Goal: Task Accomplishment & Management: Manage account settings

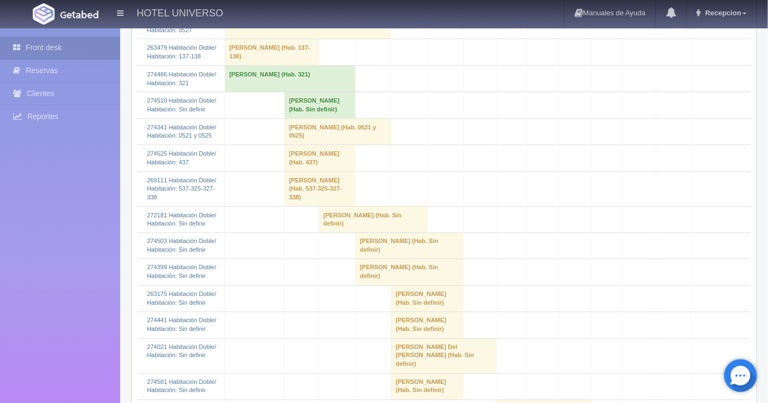
scroll to position [485, 0]
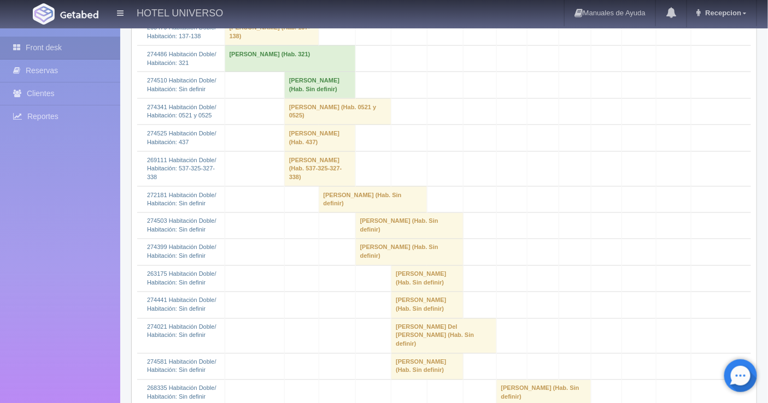
click at [292, 87] on td "[PERSON_NAME] (Hab. Sin definir)" at bounding box center [319, 85] width 71 height 26
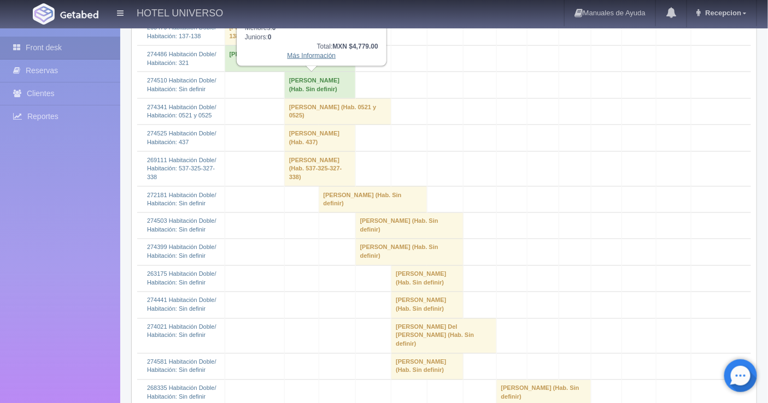
click at [302, 56] on link "Más Información" at bounding box center [311, 56] width 49 height 8
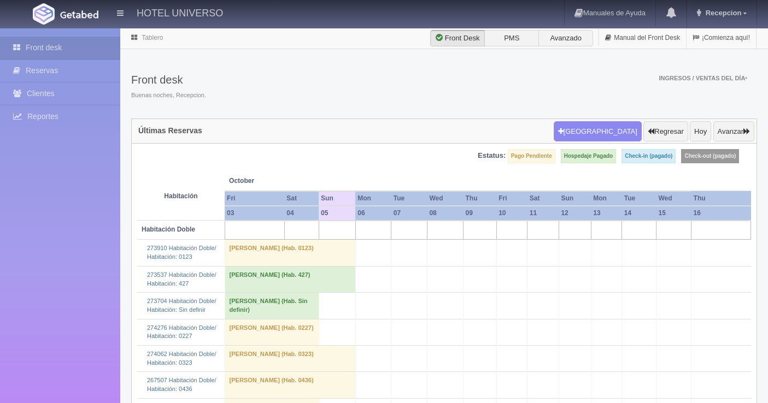
scroll to position [485, 0]
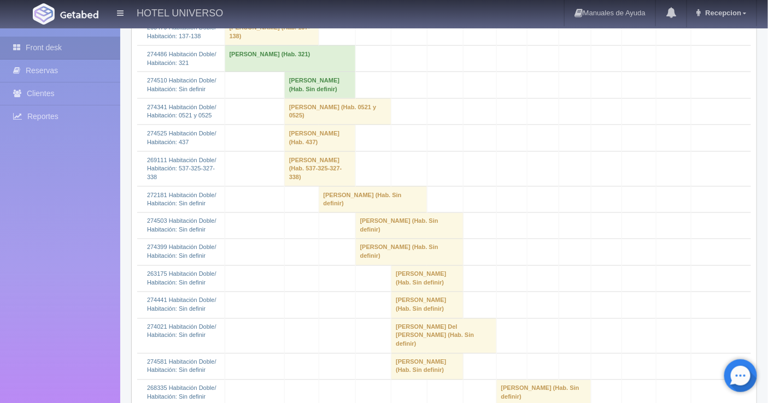
click at [298, 88] on td "[PERSON_NAME] (Hab. Sin definir)" at bounding box center [319, 85] width 71 height 26
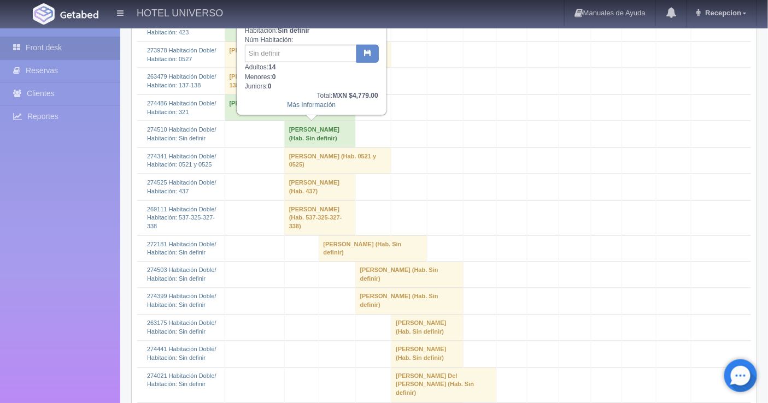
scroll to position [364, 0]
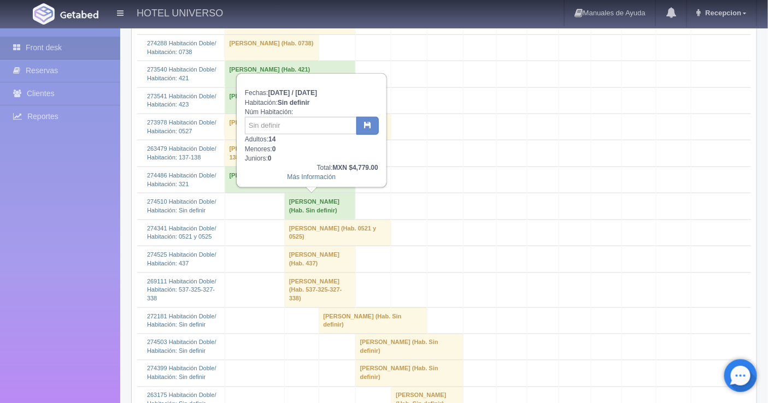
click at [296, 181] on div "Fechas: 2025-10-04 / 2025-10-05 Habitación: Sin definir Núm Habitación: Adultos…" at bounding box center [311, 130] width 149 height 113
click at [296, 176] on link "Más Información" at bounding box center [311, 177] width 49 height 8
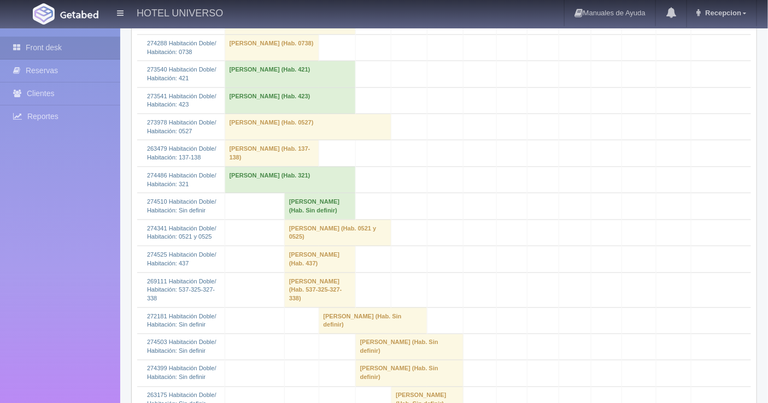
scroll to position [364, 0]
click at [293, 210] on td "ANA MARTINEZ (Hab. Sin definir)" at bounding box center [319, 206] width 71 height 26
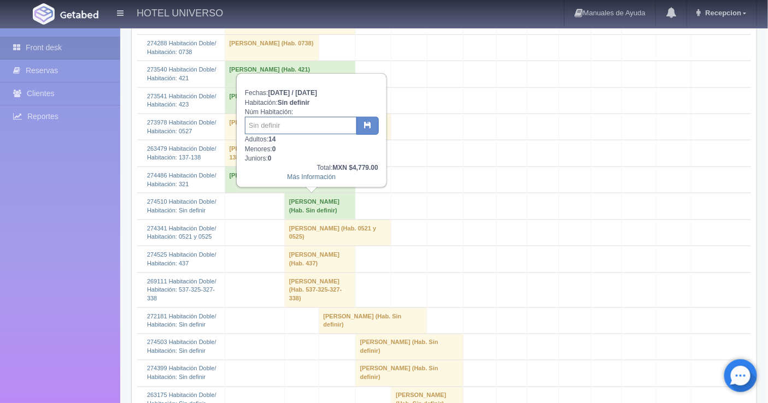
click at [257, 131] on input "text" at bounding box center [301, 125] width 112 height 17
type input "121/125/137/538/627"
click at [365, 128] on button "button" at bounding box center [367, 126] width 22 height 19
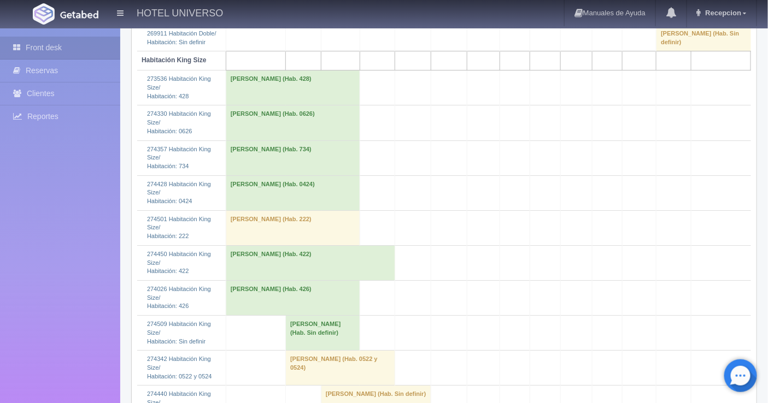
scroll to position [1153, 0]
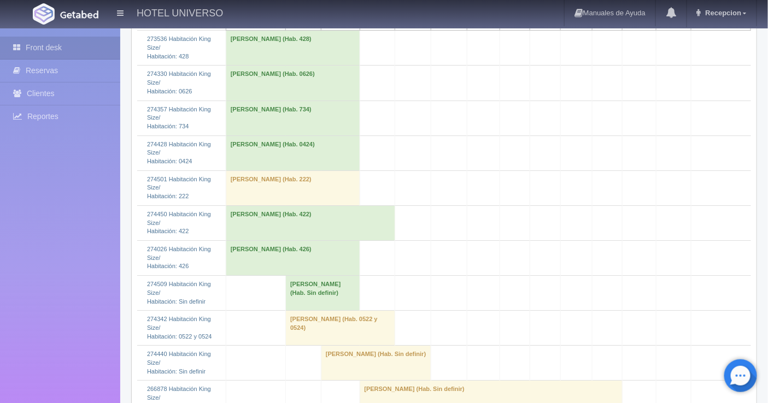
click at [295, 276] on td "ANA MARTINEZ (Hab. Sin definir)" at bounding box center [323, 293] width 74 height 35
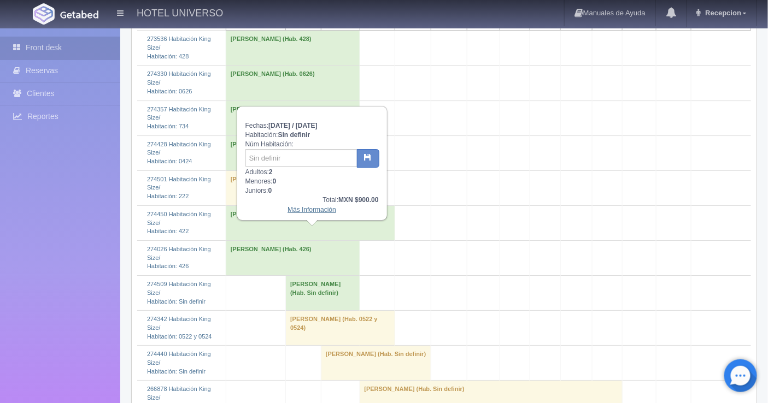
click at [318, 208] on link "Más Información" at bounding box center [311, 210] width 49 height 8
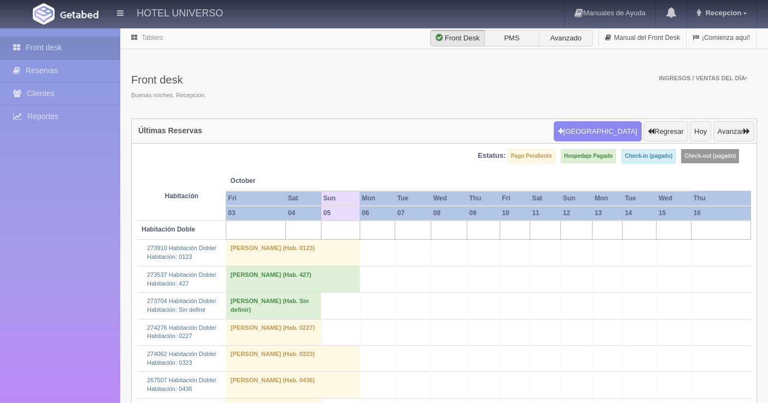
scroll to position [1153, 0]
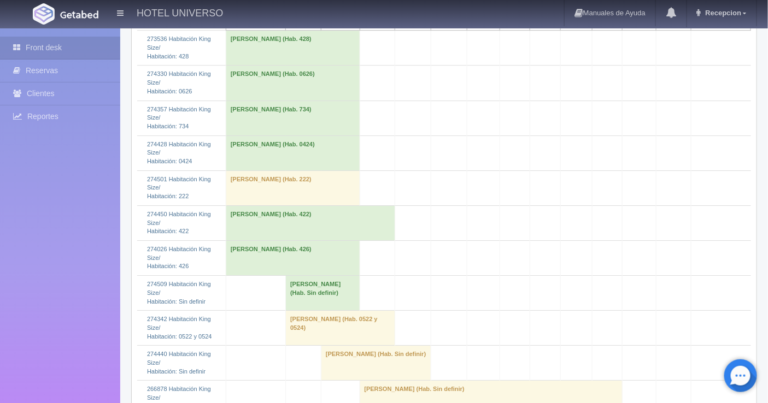
click at [286, 276] on td "[PERSON_NAME] (Hab. Sin definir)" at bounding box center [323, 293] width 74 height 35
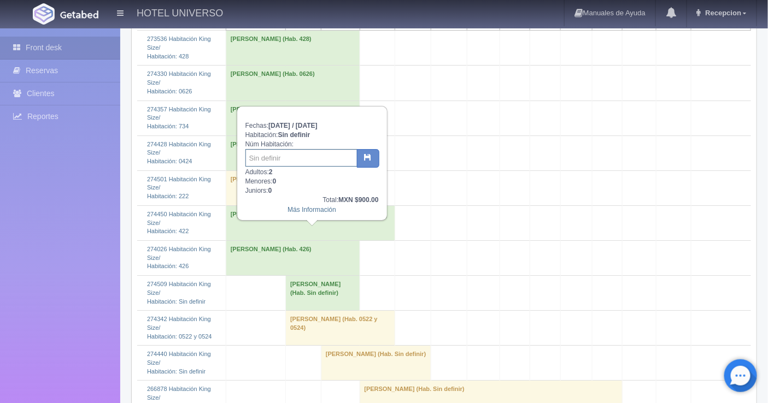
click at [259, 162] on input "text" at bounding box center [301, 157] width 112 height 17
type input "624"
click at [370, 162] on button "button" at bounding box center [368, 158] width 22 height 19
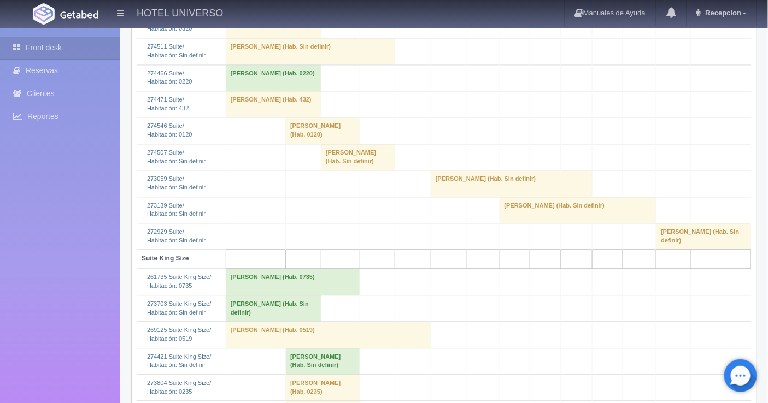
scroll to position [2185, 0]
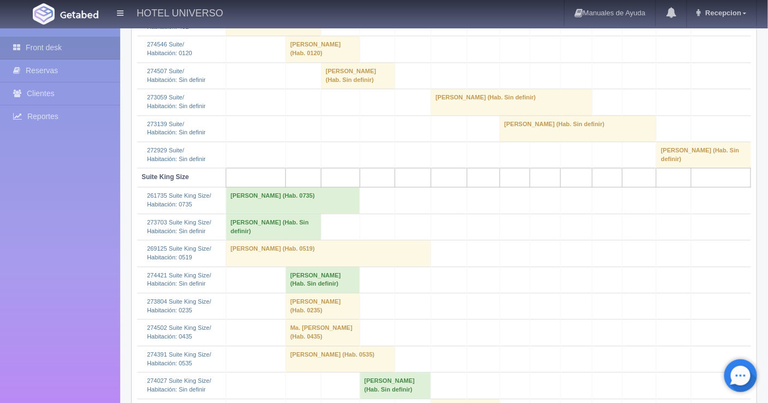
click at [298, 267] on td "María Guadalupe Bailón Vega (Hab. Sin definir)" at bounding box center [323, 280] width 74 height 26
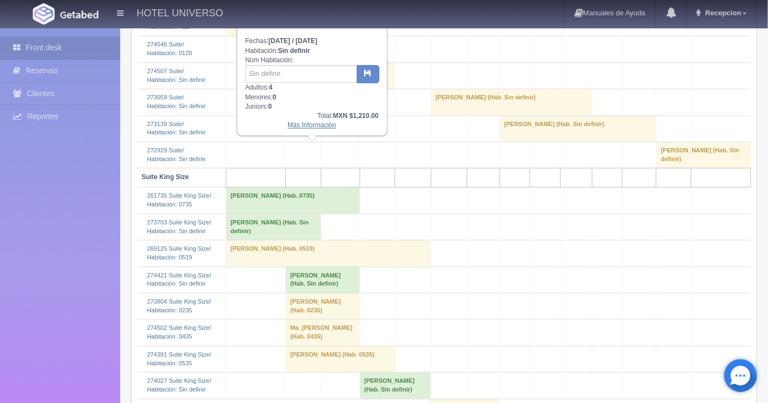
click at [303, 123] on link "Más Información" at bounding box center [311, 125] width 49 height 8
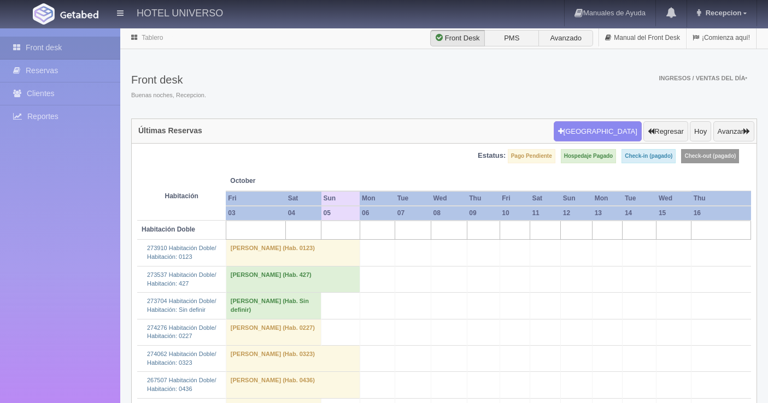
scroll to position [2185, 0]
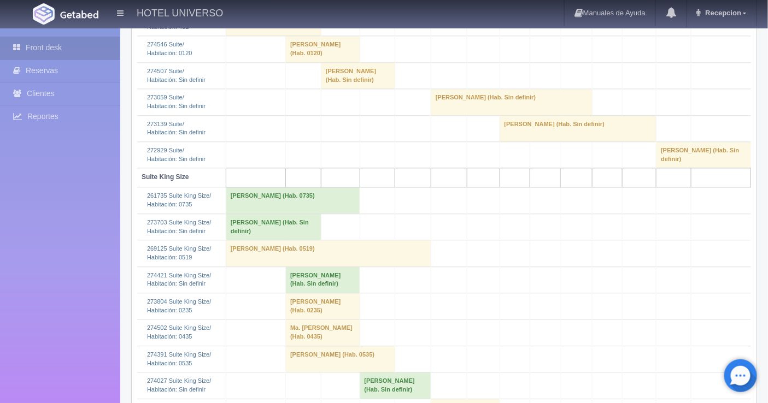
click at [300, 267] on td "[PERSON_NAME] (Hab. Sin definir)" at bounding box center [323, 280] width 74 height 26
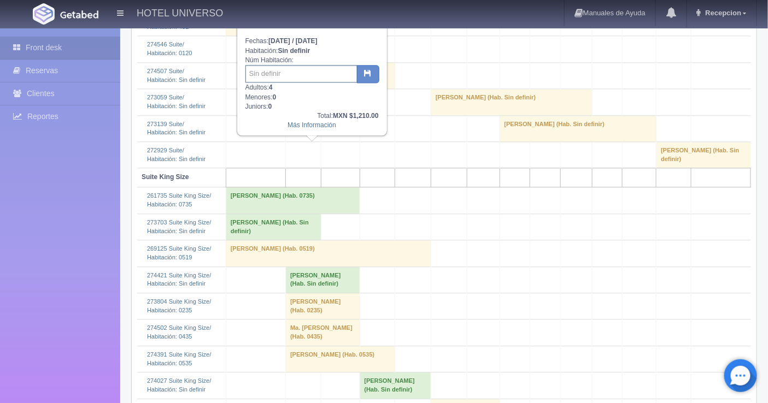
click at [285, 72] on input "text" at bounding box center [301, 73] width 112 height 17
type input "135"
click at [369, 77] on button "button" at bounding box center [368, 74] width 22 height 19
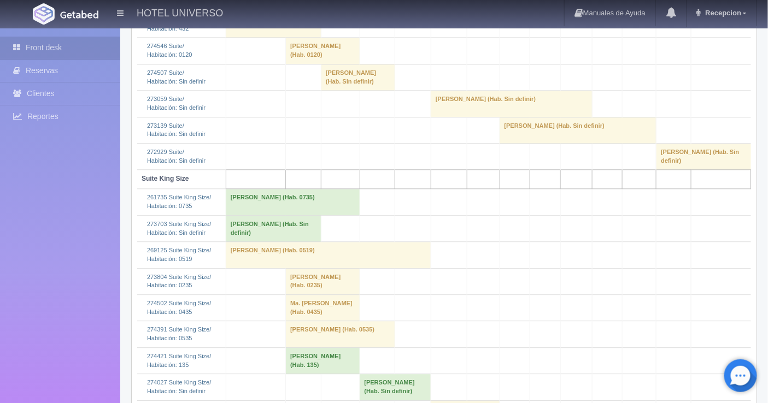
scroll to position [2185, 0]
click at [288, 346] on td "María Guadalupe Bailón Vega (Hab. 135)" at bounding box center [323, 359] width 74 height 26
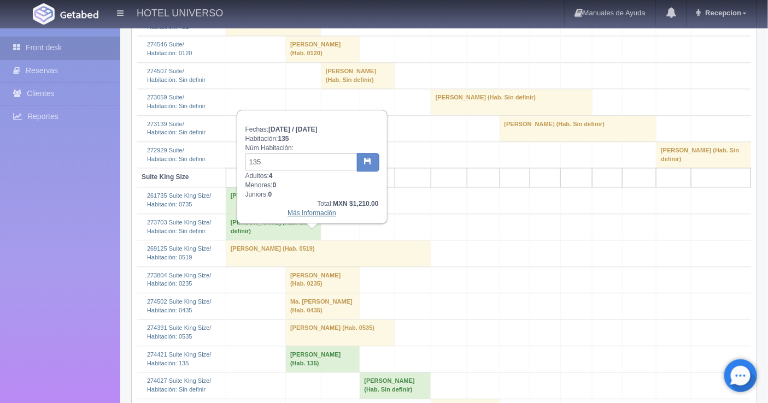
click at [314, 214] on link "Más Información" at bounding box center [311, 213] width 49 height 8
